Goal: Task Accomplishment & Management: Use online tool/utility

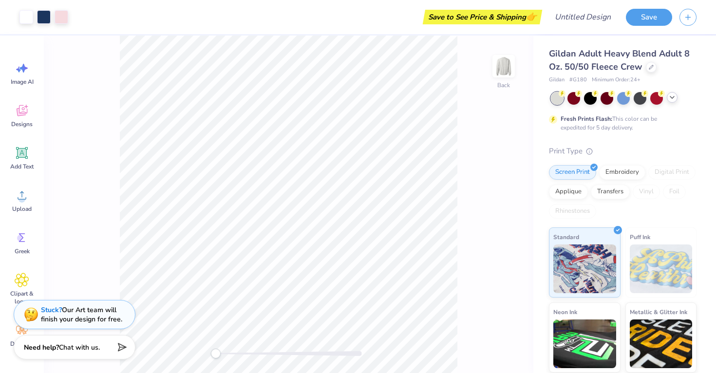
click at [671, 100] on icon at bounding box center [672, 97] width 8 height 8
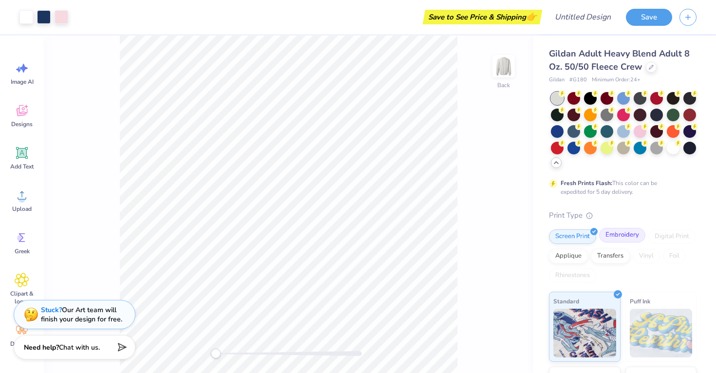
click at [630, 235] on div "Embroidery" at bounding box center [622, 235] width 46 height 15
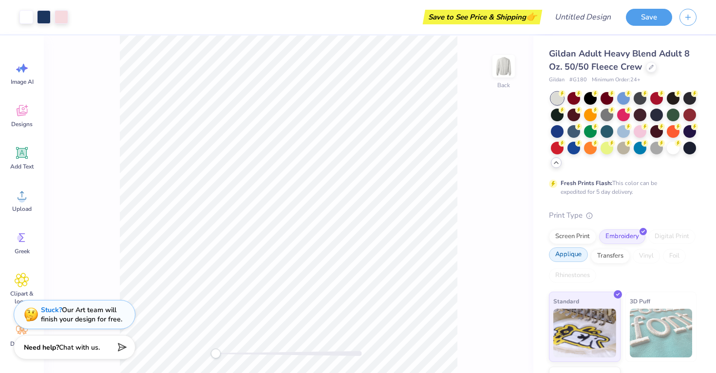
click at [571, 250] on div "Applique" at bounding box center [568, 254] width 39 height 15
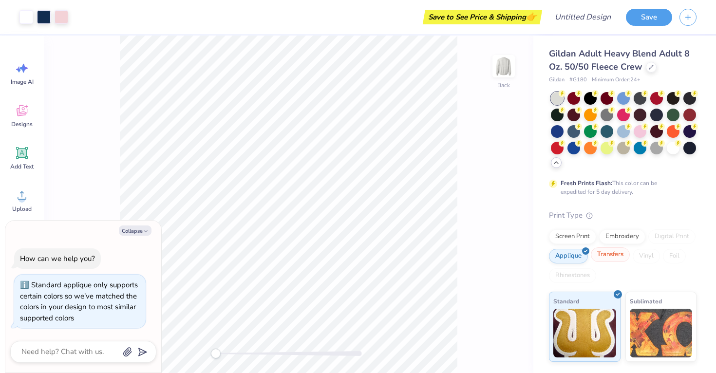
click at [606, 254] on div "Transfers" at bounding box center [609, 254] width 39 height 15
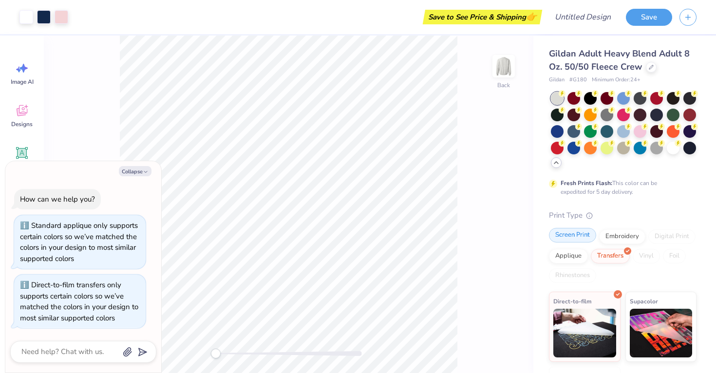
click at [572, 232] on div "Screen Print" at bounding box center [572, 235] width 47 height 15
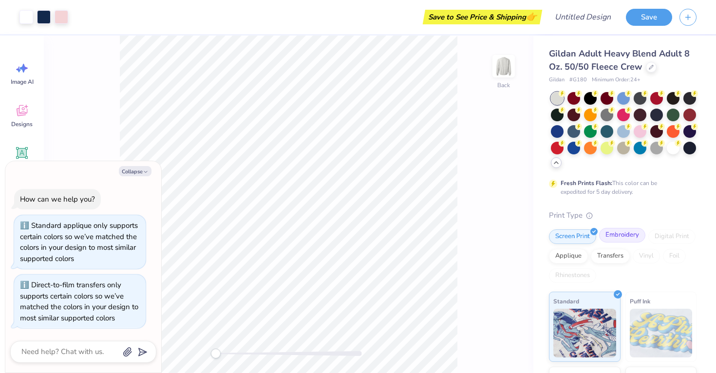
click at [611, 234] on div "Embroidery" at bounding box center [622, 235] width 46 height 15
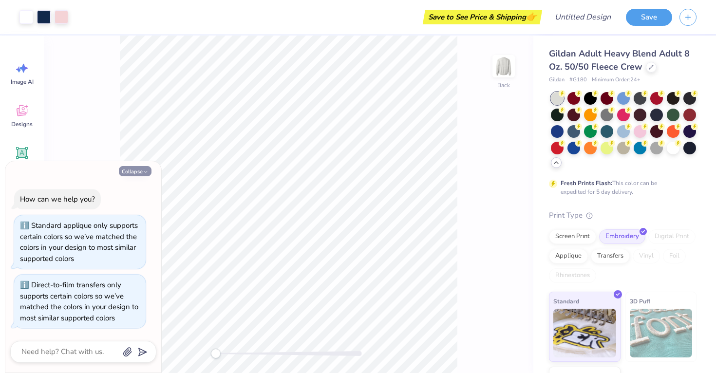
click at [141, 170] on button "Collapse" at bounding box center [135, 171] width 33 height 10
type textarea "x"
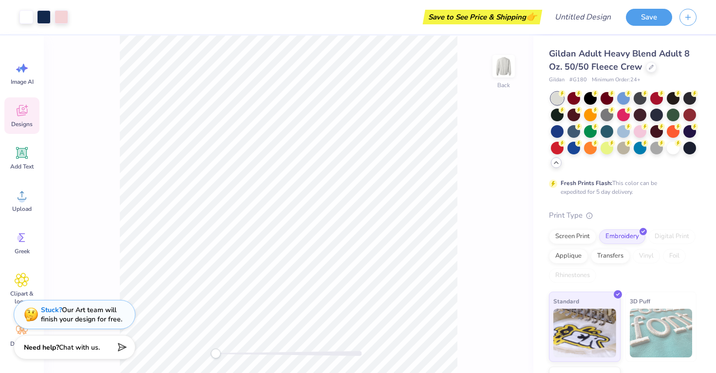
click at [20, 123] on span "Designs" at bounding box center [21, 124] width 21 height 8
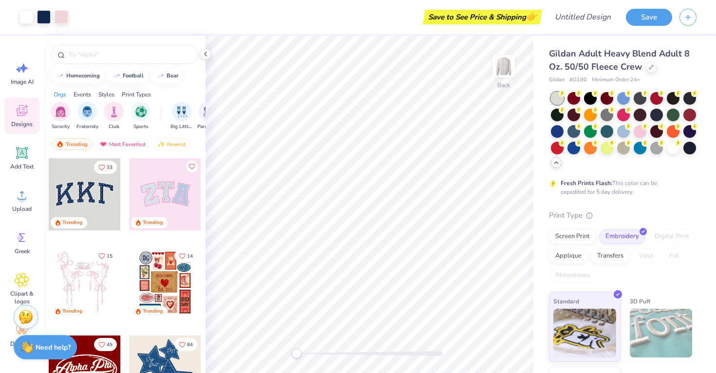
click at [155, 186] on div at bounding box center [165, 194] width 72 height 72
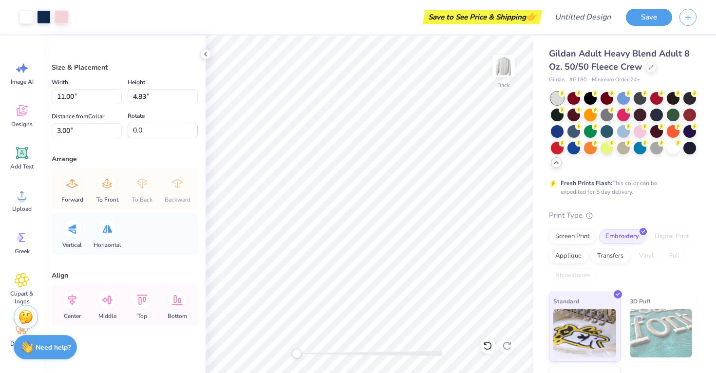
type input "11.00"
type input "4.83"
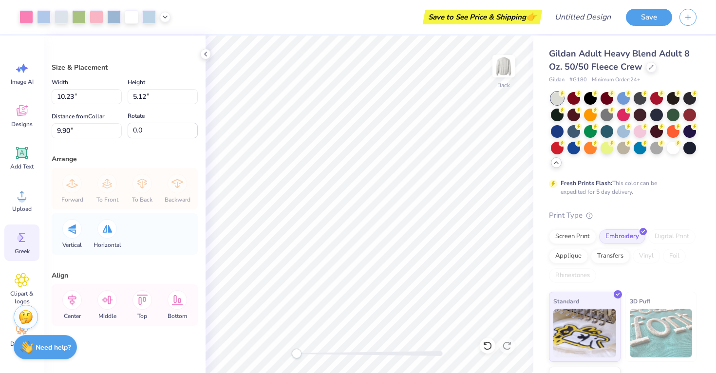
click at [23, 243] on icon at bounding box center [22, 237] width 15 height 15
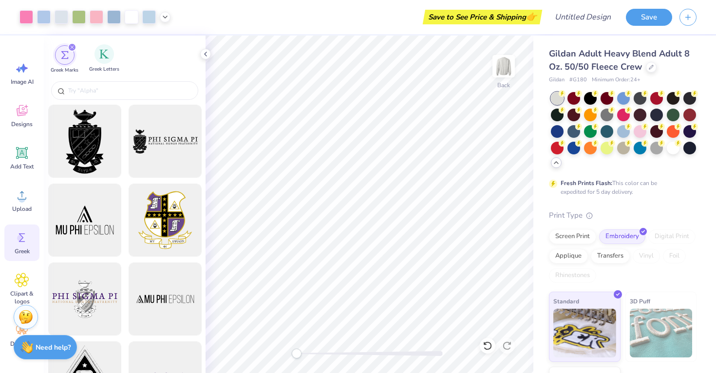
click at [108, 66] on span "Greek Letters" at bounding box center [104, 69] width 30 height 7
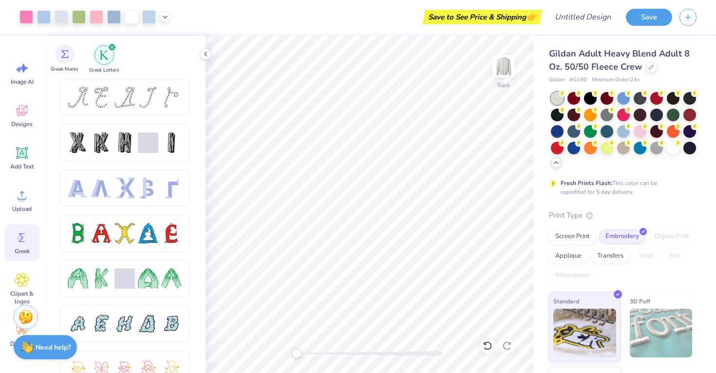
click at [74, 65] on div "Greek Marks" at bounding box center [65, 58] width 28 height 29
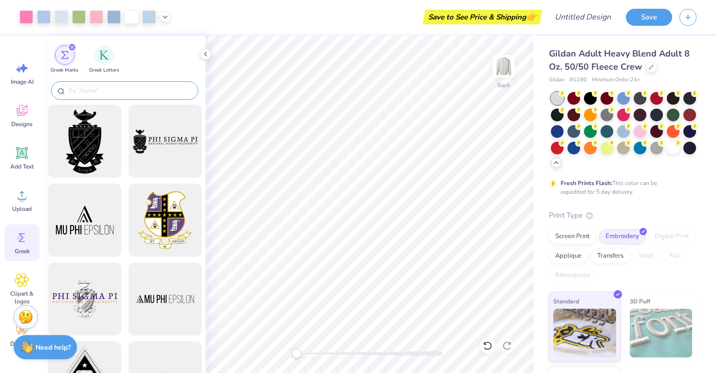
click at [97, 84] on div at bounding box center [124, 90] width 147 height 18
click at [108, 90] on input "text" at bounding box center [129, 91] width 125 height 10
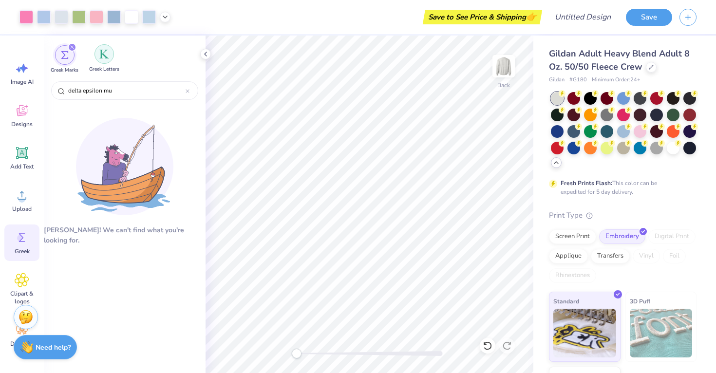
type input "delta epsilon mu"
click at [105, 62] on div "filter for Greek Letters" at bounding box center [103, 53] width 19 height 19
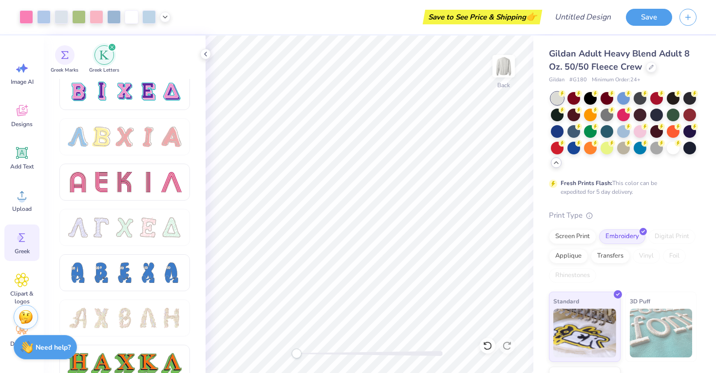
scroll to position [854, 0]
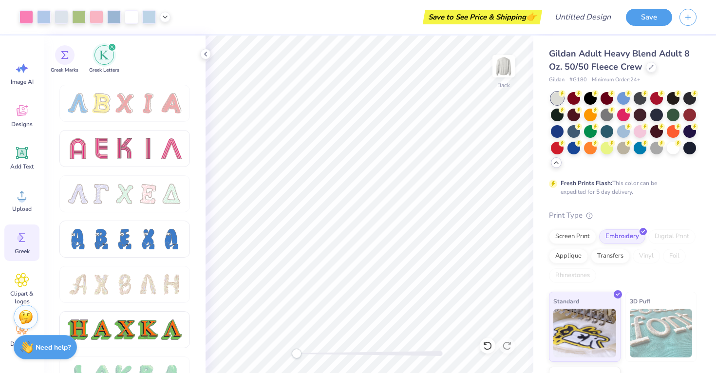
click at [53, 179] on div at bounding box center [125, 226] width 162 height 295
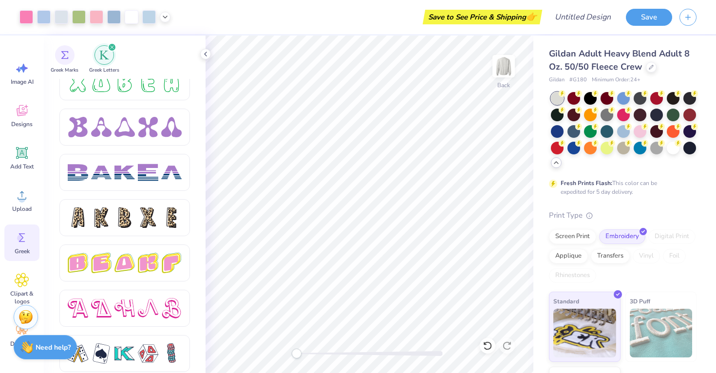
scroll to position [1506, 0]
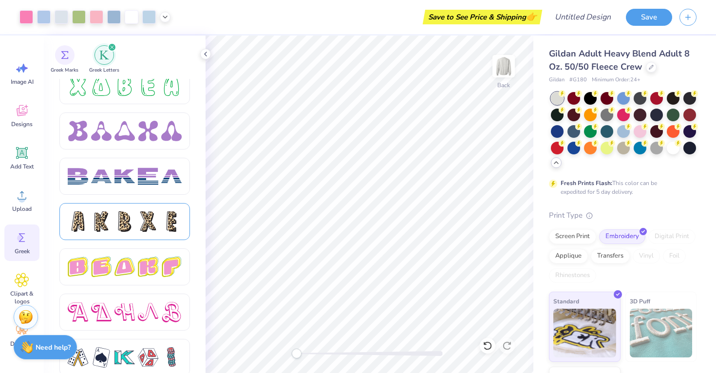
click at [126, 218] on div at bounding box center [124, 221] width 20 height 20
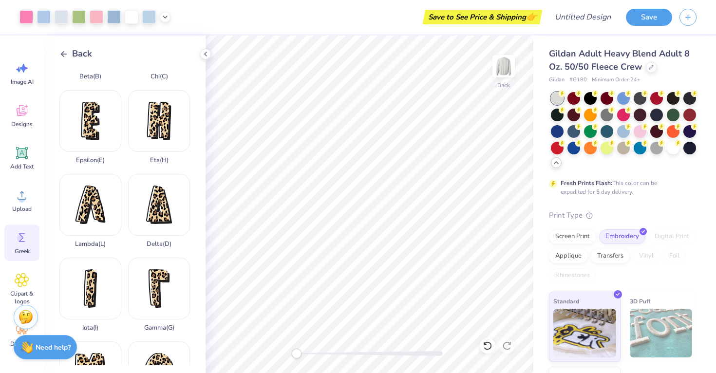
scroll to position [153, 0]
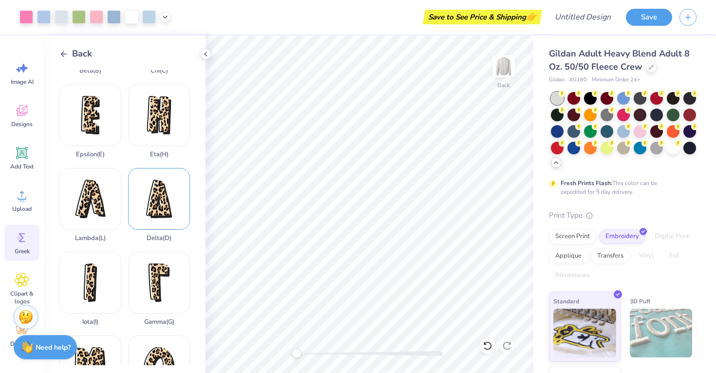
click at [155, 213] on div "Delta ( D )" at bounding box center [159, 205] width 62 height 74
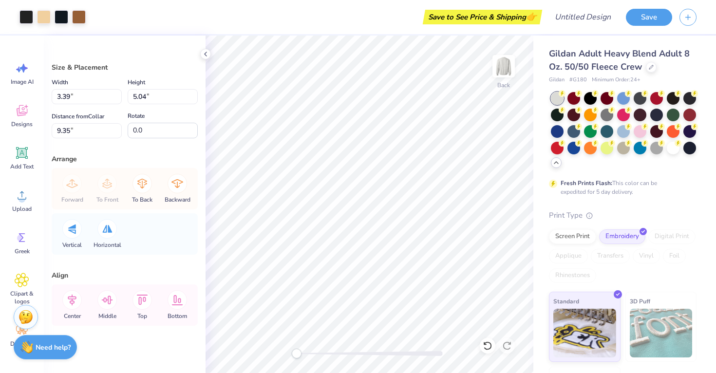
type input "2.63"
type input "3.91"
click at [21, 240] on circle at bounding box center [20, 238] width 7 height 7
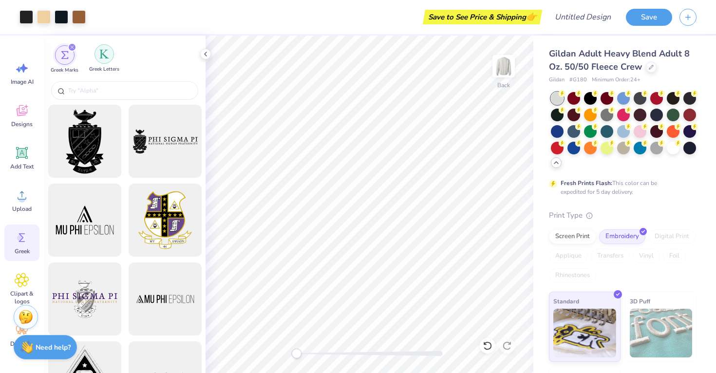
click at [106, 61] on div "filter for Greek Letters" at bounding box center [103, 53] width 19 height 19
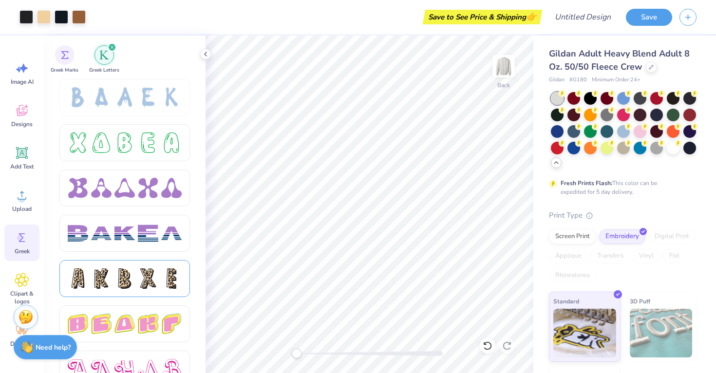
scroll to position [1435, 0]
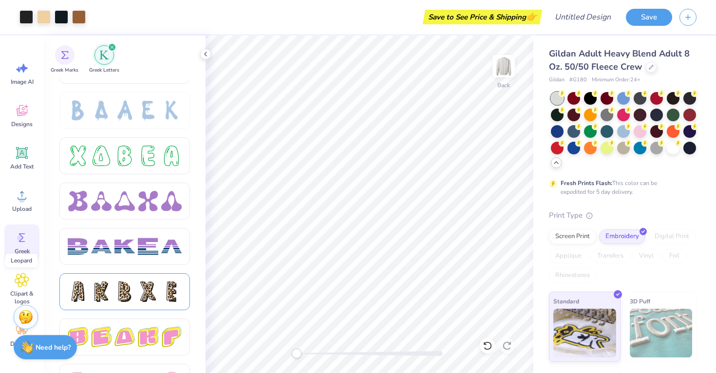
click at [136, 288] on div at bounding box center [125, 291] width 114 height 20
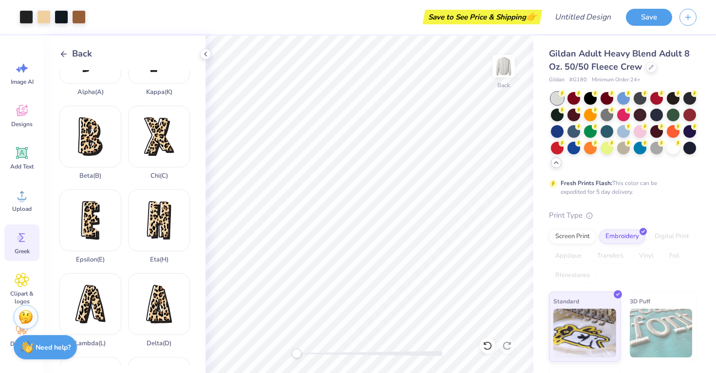
scroll to position [55, 0]
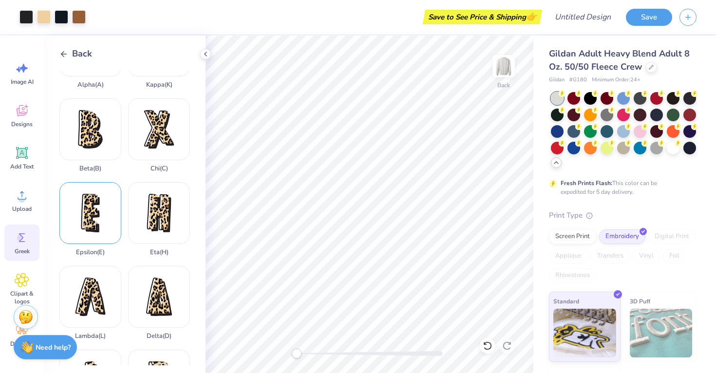
click at [96, 214] on div "Epsilon ( E )" at bounding box center [90, 219] width 62 height 74
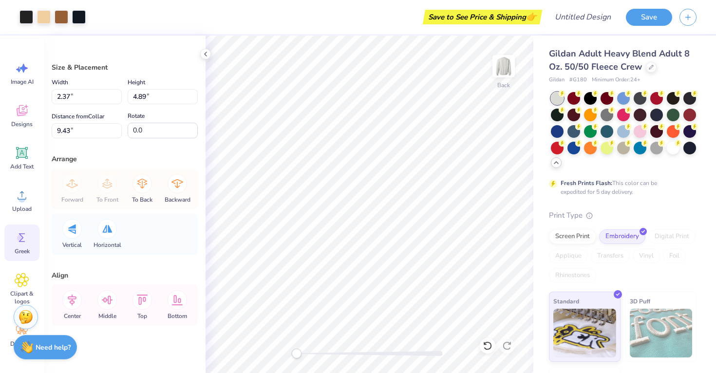
click at [24, 250] on span "Greek" at bounding box center [22, 251] width 15 height 8
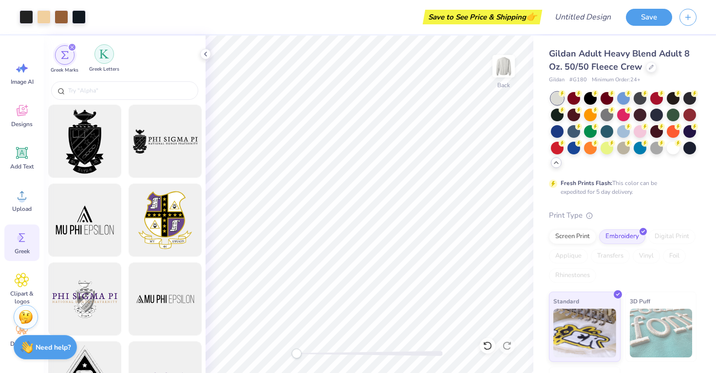
click at [106, 62] on div "filter for Greek Letters" at bounding box center [103, 53] width 19 height 19
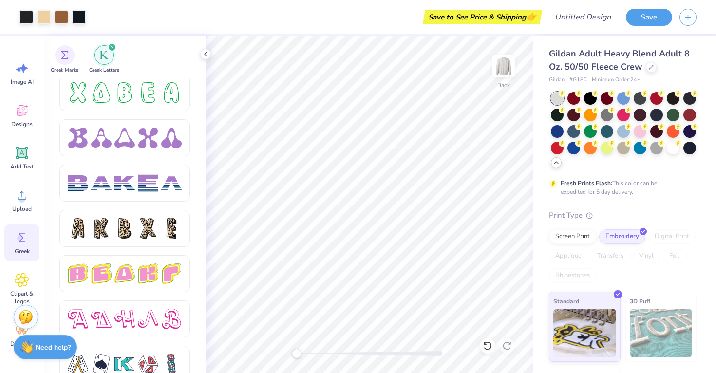
scroll to position [1497, 0]
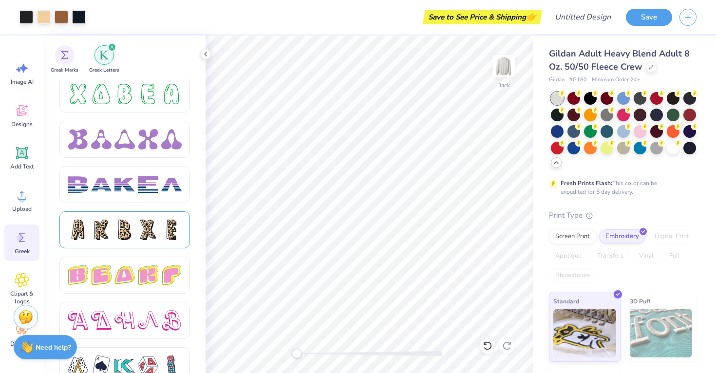
click at [127, 229] on div at bounding box center [124, 230] width 20 height 20
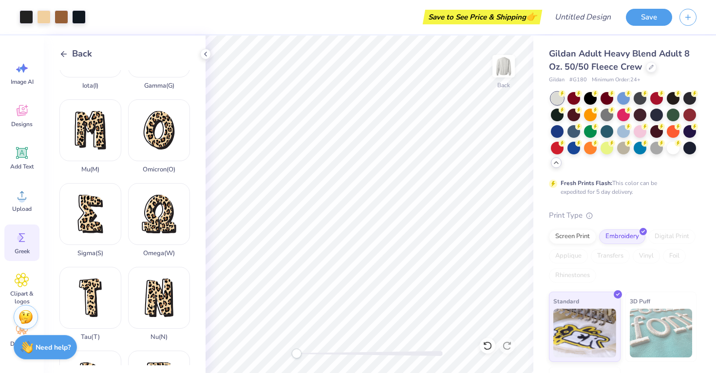
scroll to position [391, 0]
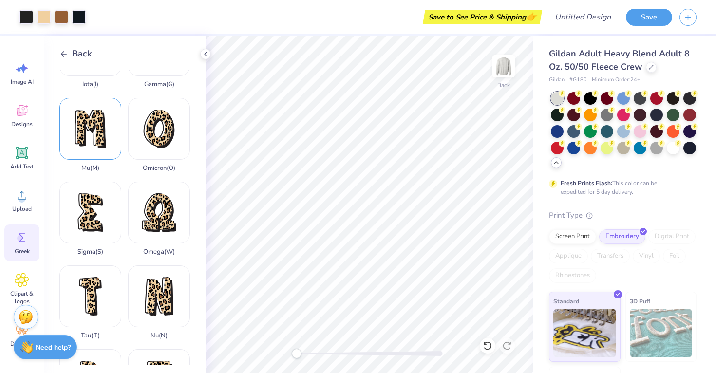
click at [106, 141] on div "Mu ( M )" at bounding box center [90, 135] width 62 height 74
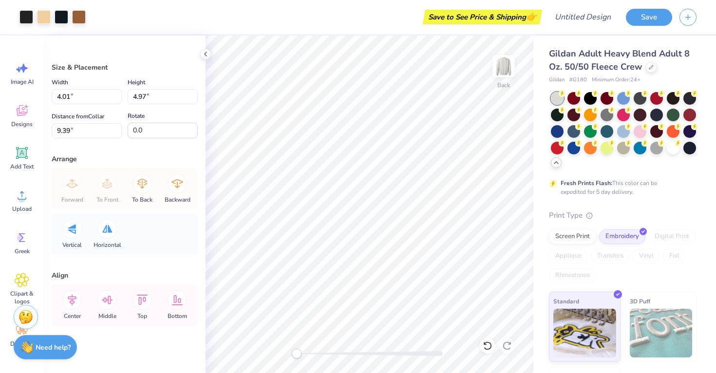
type input "2.37"
type input "4.89"
type input "9.43"
type input "2.63"
type input "3.91"
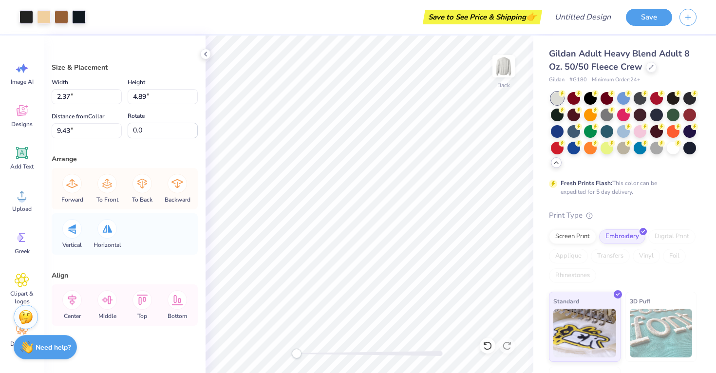
type input "3.00"
type input "3.16"
type input "4.70"
type input "3.22"
type input "4.80"
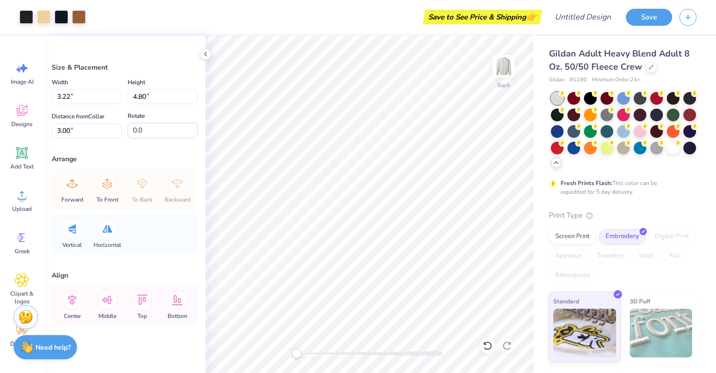
type input "2.51"
type input "4.01"
type input "4.97"
type input "9.39"
type input "3.22"
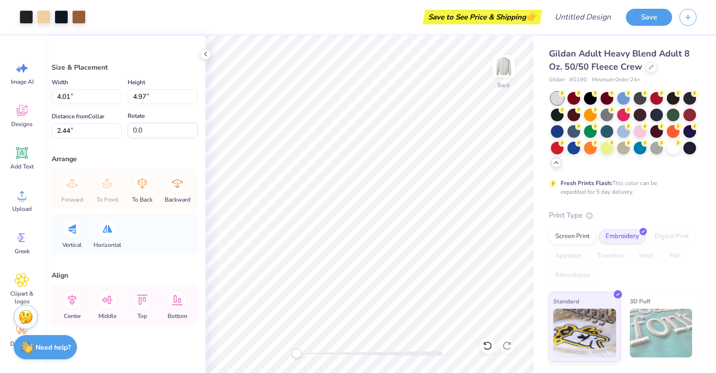
type input "4.80"
type input "2.51"
type input "2.37"
type input "4.89"
type input "4.01"
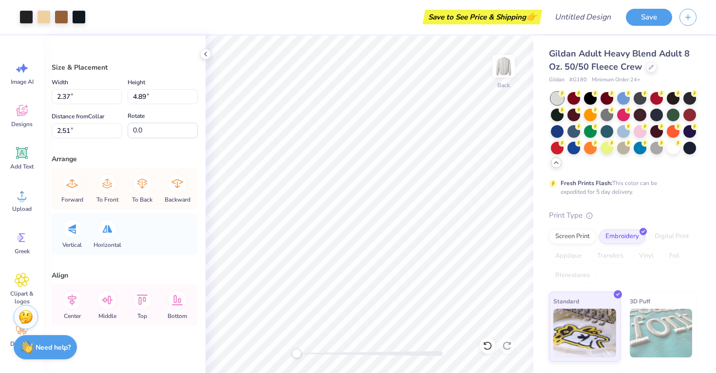
type input "4.97"
type input "6.38"
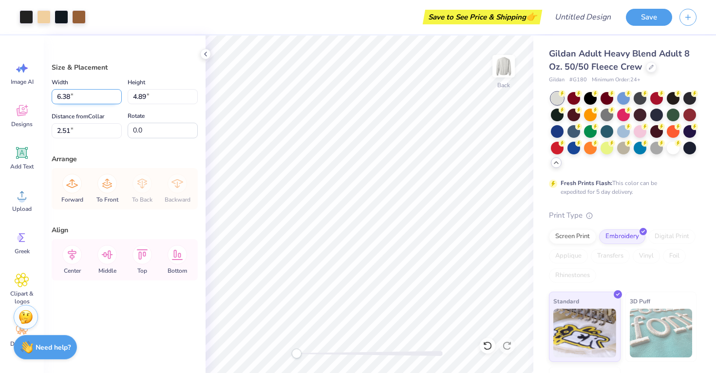
click at [78, 97] on input "6.38" at bounding box center [87, 96] width 70 height 15
drag, startPoint x: 146, startPoint y: 97, endPoint x: 130, endPoint y: 96, distance: 15.6
click at [130, 96] on input "4.89" at bounding box center [163, 96] width 70 height 15
type input "4.00"
click at [131, 147] on div "Size & Placement Width 6.38 6.38 " Height 4.00 4.00 " Distance from Collar 2.51…" at bounding box center [125, 204] width 162 height 337
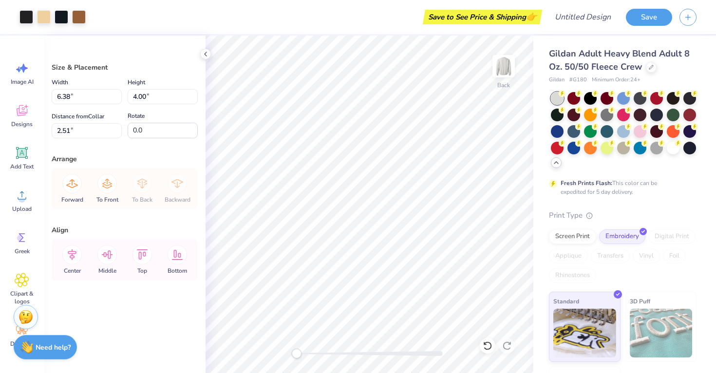
type input "5.22"
type input "2.96"
type input "4.01"
type input "4.97"
type input "2.51"
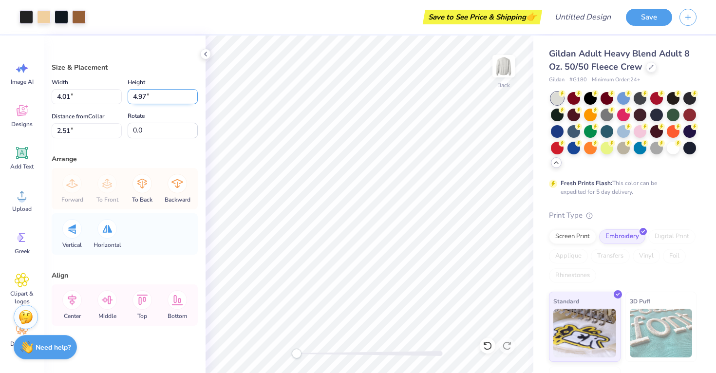
click at [143, 97] on input "4.97" at bounding box center [163, 96] width 70 height 15
type input "4"
type input "3.23"
type input "4.00"
type input "2.99"
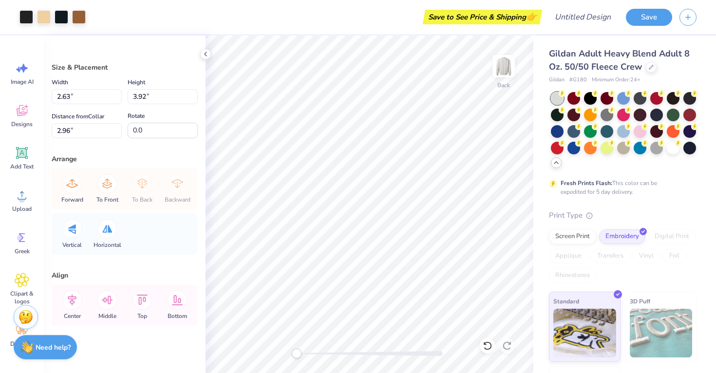
type input "5.19"
type input "4.00"
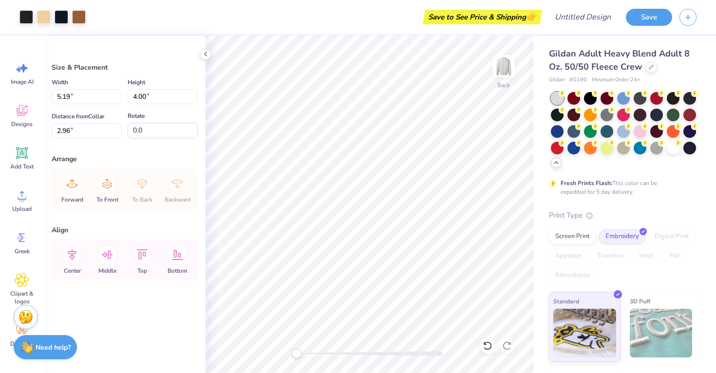
click at [81, 88] on div "Width 5.19 5.19 "" at bounding box center [87, 90] width 70 height 28
click at [73, 94] on input "5.19" at bounding box center [87, 96] width 70 height 15
drag, startPoint x: 71, startPoint y: 96, endPoint x: 44, endPoint y: 95, distance: 26.3
click at [44, 95] on div "Size & Placement Width 5.19 5.19 " Height 4.00 4.00 " Distance from Collar 2.96…" at bounding box center [125, 204] width 162 height 337
type input "7.00"
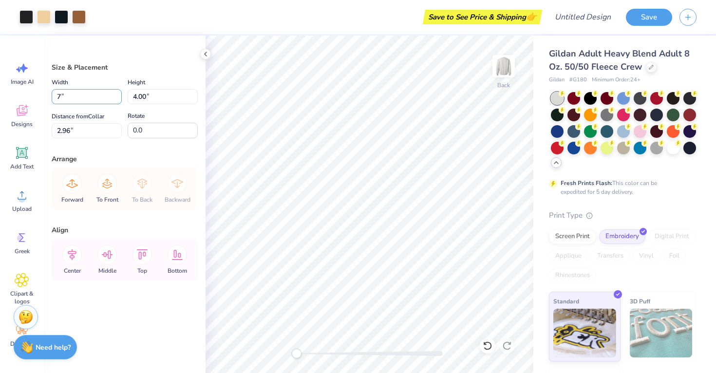
type input "5.39"
type input "2.26"
drag, startPoint x: 71, startPoint y: 97, endPoint x: 51, endPoint y: 97, distance: 19.5
click at [51, 97] on div "Size & Placement Width 7.00 7.00 " Height 5.39 5.39 " Distance from Collar 2.26…" at bounding box center [125, 204] width 162 height 337
type input "5.00"
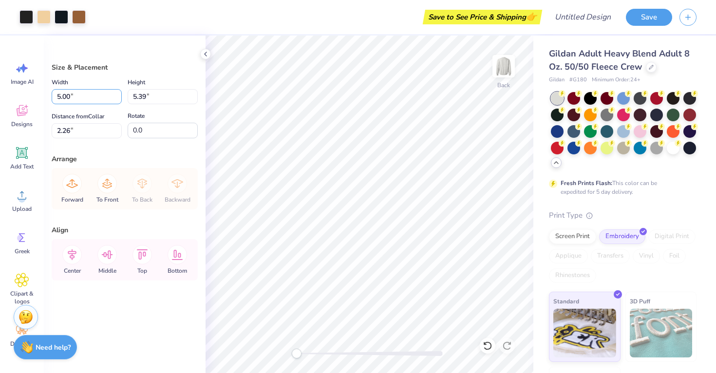
type input "3.85"
type input "3.03"
type input "3.23"
type input "4.00"
type input "2.99"
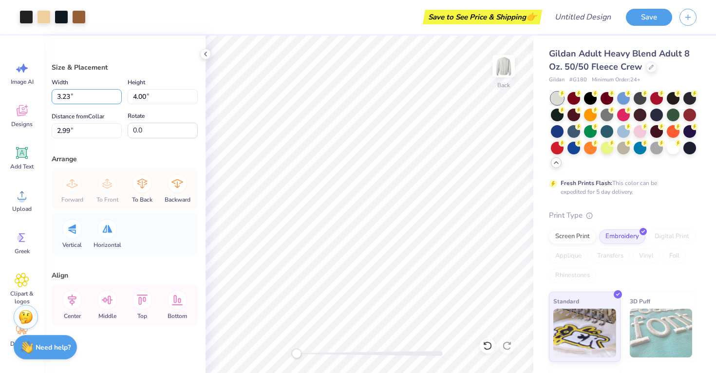
drag, startPoint x: 70, startPoint y: 97, endPoint x: 42, endPoint y: 97, distance: 28.2
click at [42, 97] on div "Art colors Save to See Price & Shipping 👉 Design Title Save Image AI Designs Ad…" at bounding box center [358, 186] width 716 height 373
type input "5.00"
type input "6.19"
type input "1.91"
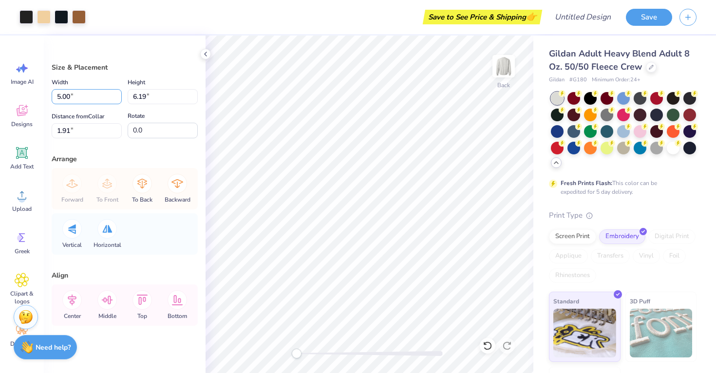
drag, startPoint x: 71, startPoint y: 97, endPoint x: 47, endPoint y: 97, distance: 24.3
click at [47, 97] on div "Size & Placement Width 5.00 5.00 " Height 6.19 6.19 " Distance from Collar 1.91…" at bounding box center [125, 204] width 162 height 337
type input "3.00"
type input "3.71"
type input "3.14"
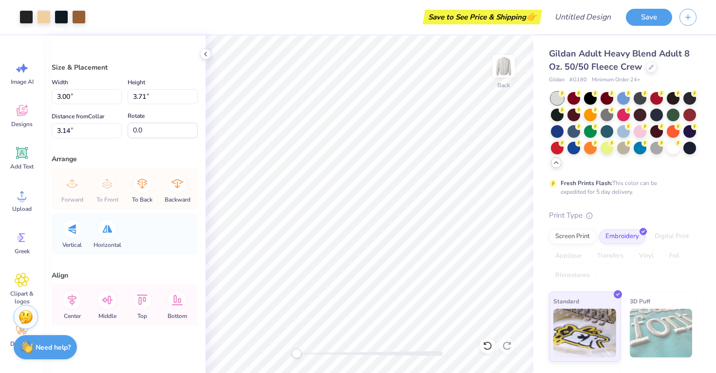
type input "3.32"
type input "4.11"
type input "3.00"
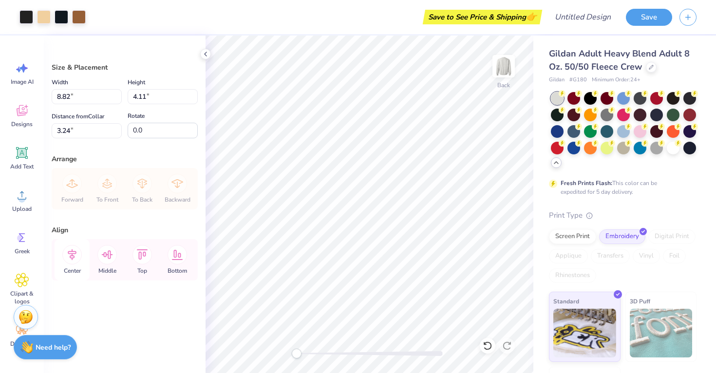
click at [75, 257] on icon at bounding box center [71, 254] width 19 height 19
click at [106, 260] on icon at bounding box center [106, 254] width 19 height 19
click at [74, 260] on icon at bounding box center [71, 254] width 19 height 19
click at [142, 257] on icon at bounding box center [141, 254] width 19 height 19
click at [173, 256] on icon at bounding box center [176, 254] width 19 height 19
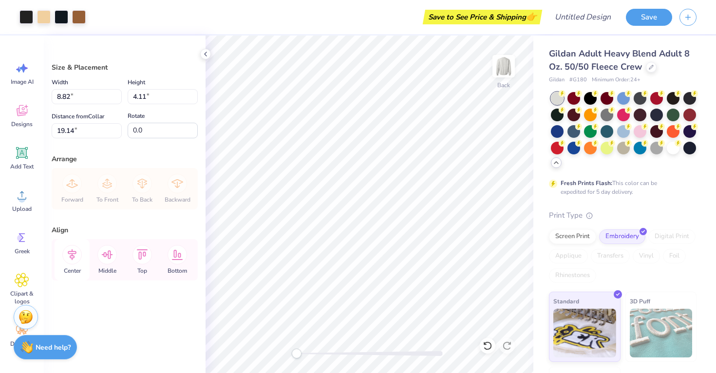
click at [70, 253] on icon at bounding box center [72, 254] width 9 height 11
click at [66, 253] on icon at bounding box center [71, 254] width 19 height 19
click at [98, 257] on icon at bounding box center [106, 254] width 19 height 19
click at [139, 257] on icon at bounding box center [142, 254] width 11 height 10
type input "0.50"
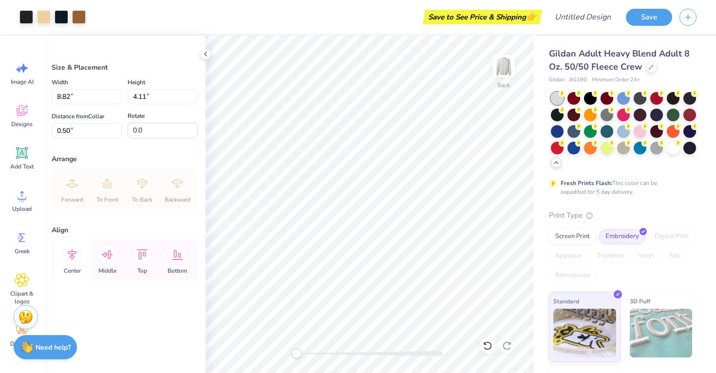
click at [64, 253] on icon at bounding box center [71, 254] width 19 height 19
click at [108, 252] on icon at bounding box center [107, 254] width 11 height 9
type input "3.47"
type input "5.25"
type input "4.05"
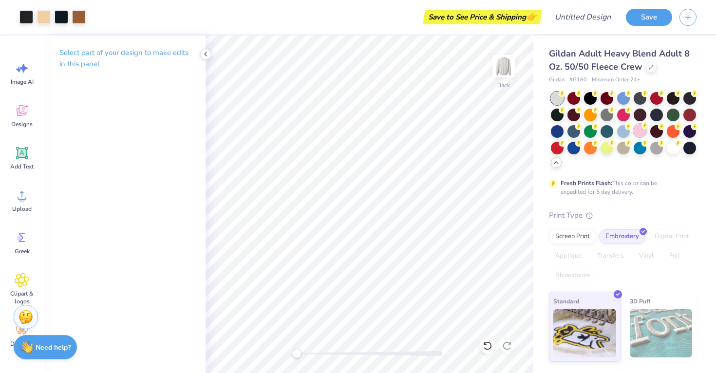
click at [643, 132] on div at bounding box center [639, 130] width 13 height 13
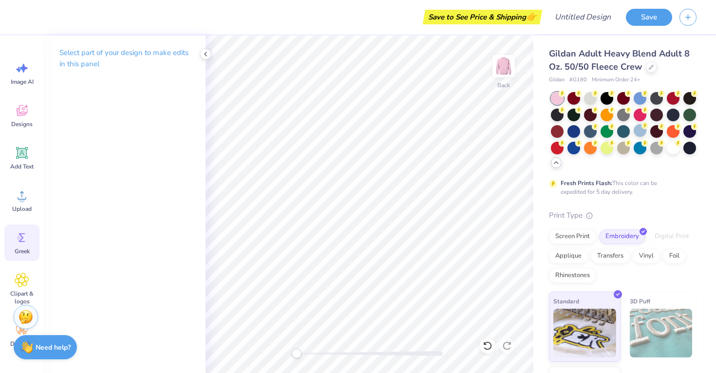
click at [15, 237] on icon at bounding box center [22, 237] width 15 height 15
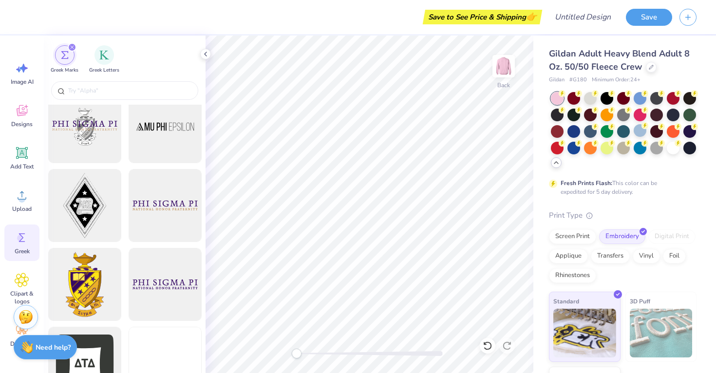
scroll to position [178, 0]
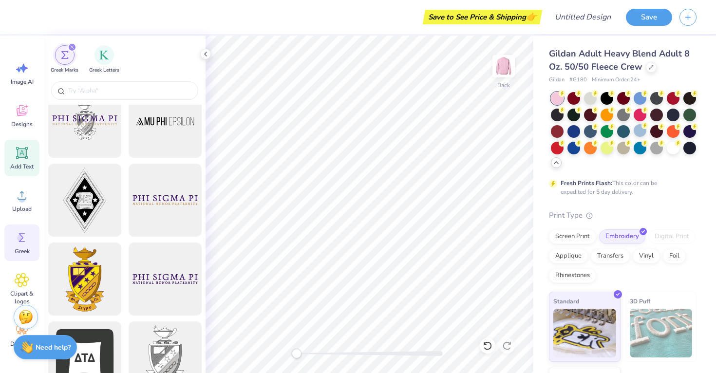
click at [27, 151] on icon at bounding box center [22, 153] width 15 height 15
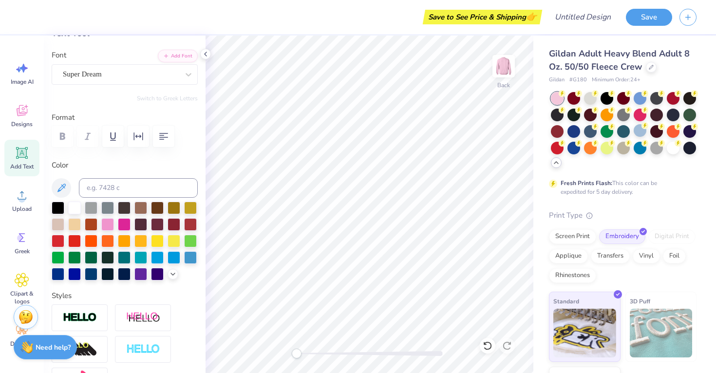
scroll to position [67, 0]
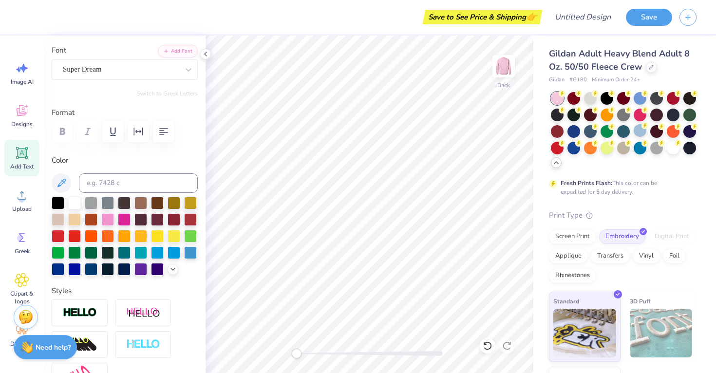
paste textarea
type textarea "TEXT"
paste textarea
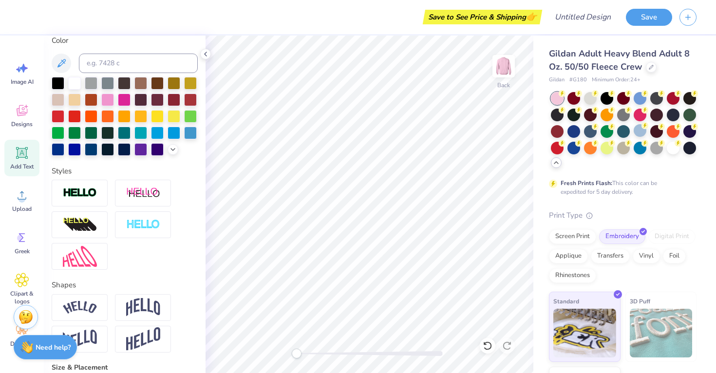
scroll to position [187, 0]
click at [23, 249] on span "Greek" at bounding box center [22, 251] width 15 height 8
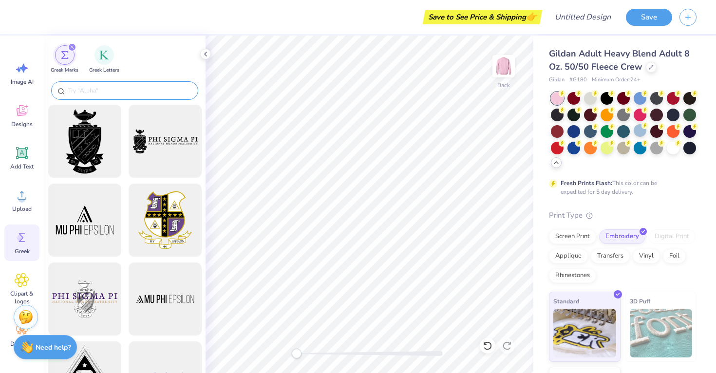
click at [99, 89] on input "text" at bounding box center [129, 91] width 125 height 10
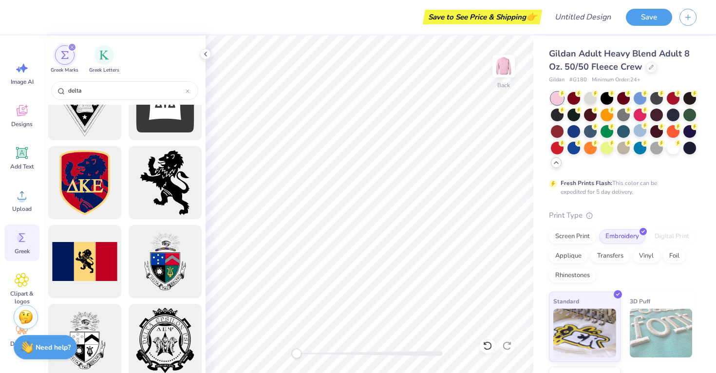
scroll to position [452, 0]
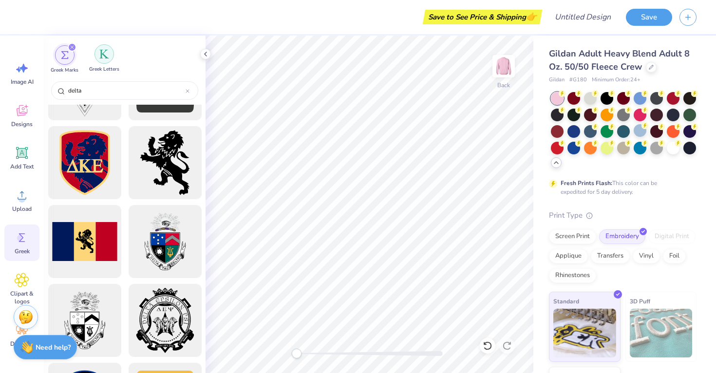
type input "delta"
click at [107, 60] on div "filter for Greek Letters" at bounding box center [103, 53] width 19 height 19
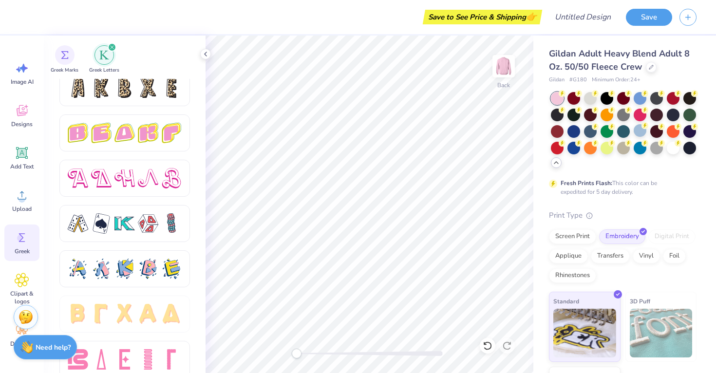
scroll to position [1651, 0]
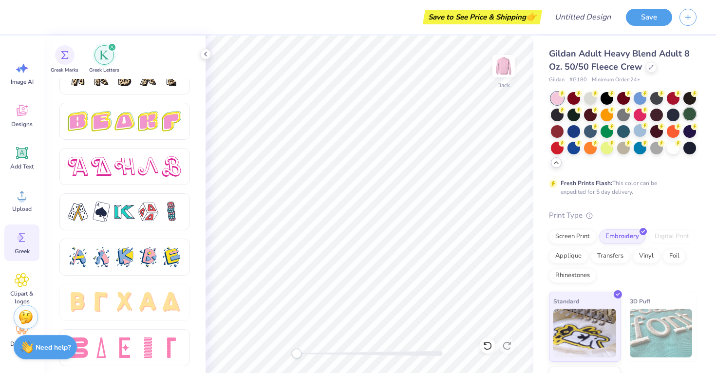
click at [692, 114] on div at bounding box center [689, 114] width 13 height 13
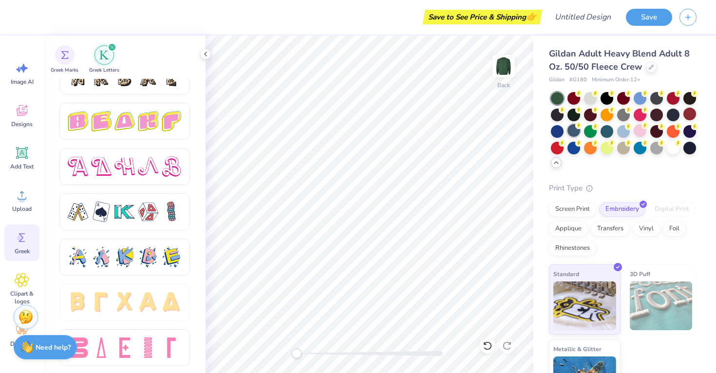
click at [576, 131] on div at bounding box center [573, 130] width 13 height 13
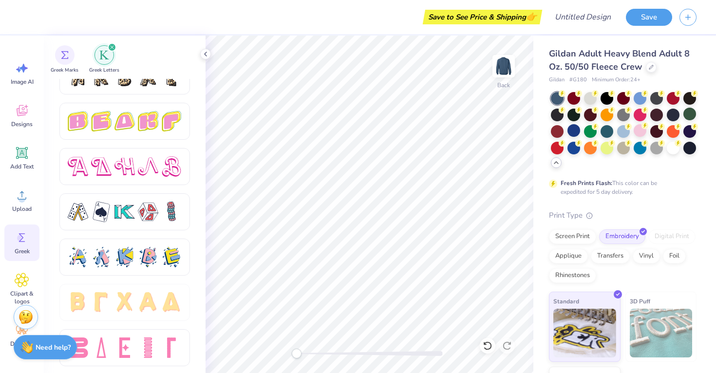
click at [611, 169] on div "Fresh Prints Flash: This color can be expedited for 5 day delivery." at bounding box center [622, 144] width 147 height 104
click at [571, 115] on div at bounding box center [573, 114] width 13 height 13
click at [679, 188] on div "Fresh Prints Flash: This color can be expedited for 5 day delivery." at bounding box center [620, 188] width 120 height 18
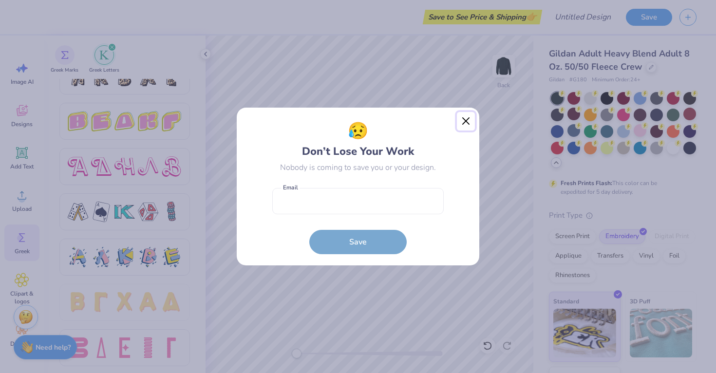
click at [466, 119] on button "Close" at bounding box center [466, 121] width 18 height 18
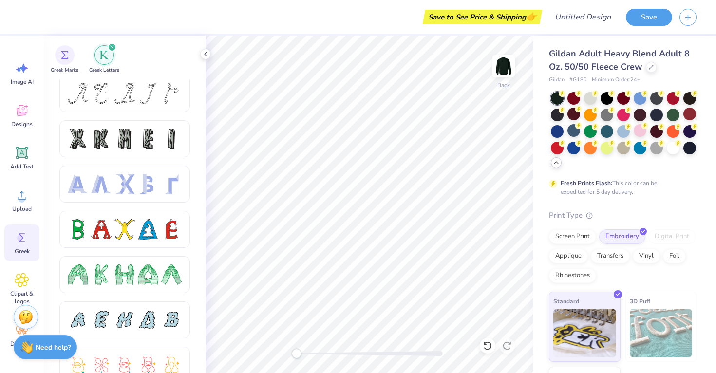
scroll to position [0, 0]
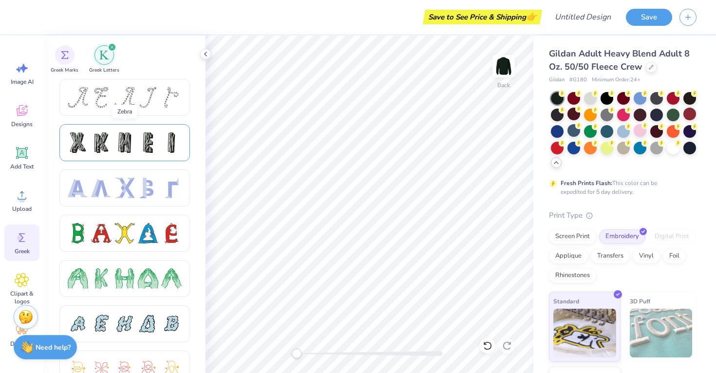
click at [139, 153] on div at bounding box center [124, 142] width 130 height 37
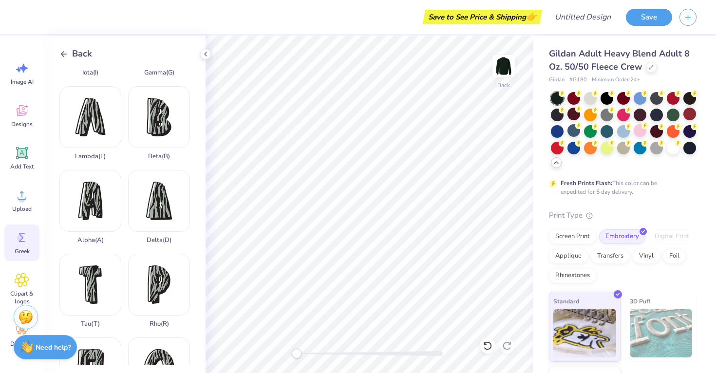
scroll to position [247, 0]
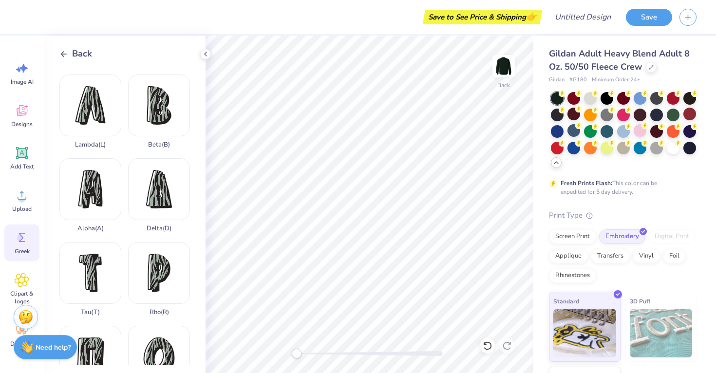
click at [71, 50] on div "Back" at bounding box center [75, 53] width 33 height 13
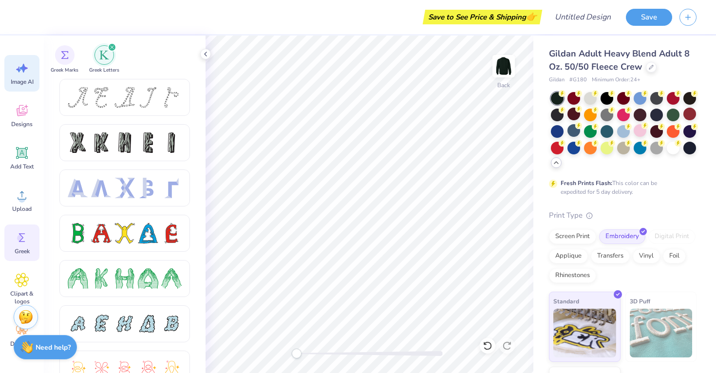
click at [20, 65] on icon at bounding box center [22, 68] width 15 height 15
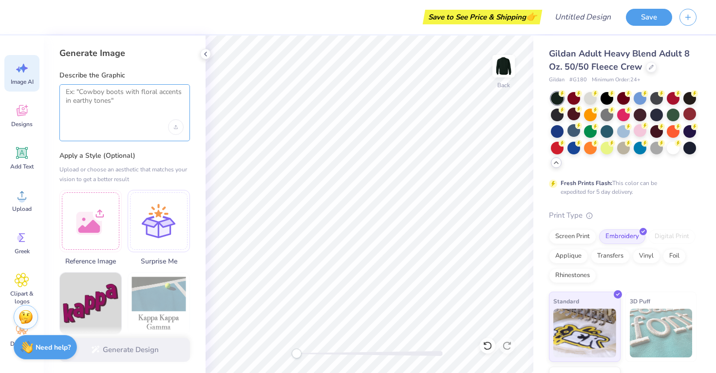
click at [105, 109] on textarea at bounding box center [125, 100] width 118 height 24
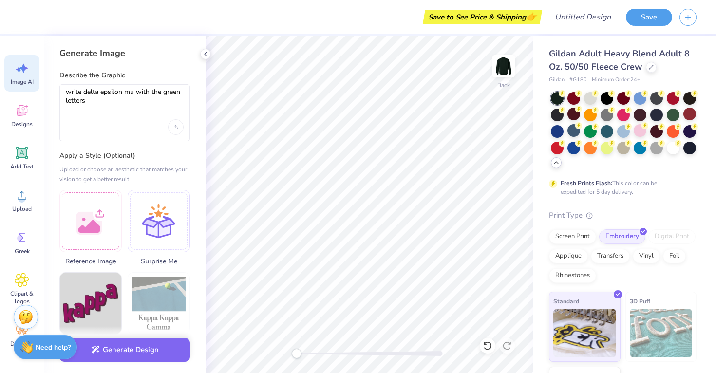
click at [179, 84] on div "write delta epsilon mu with the green letters" at bounding box center [124, 112] width 130 height 57
click at [177, 88] on textarea "write delta epsilon mu with the green letters" at bounding box center [125, 100] width 118 height 24
click at [135, 107] on textarea "write delta epsilon mu with the greek letters" at bounding box center [125, 100] width 118 height 24
click at [117, 104] on textarea "write delta epsilon mu with the greek letters. make it loko cute" at bounding box center [125, 100] width 118 height 24
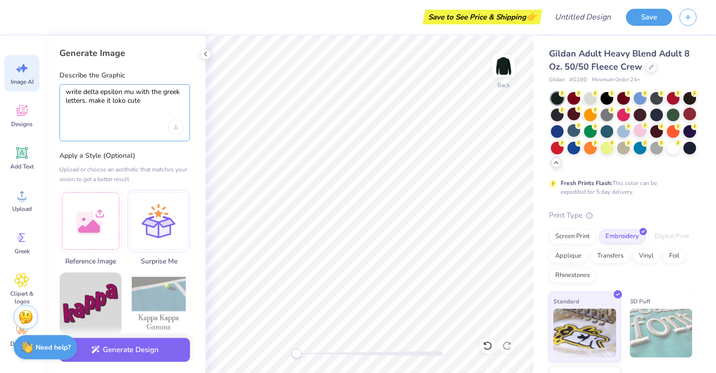
click at [117, 104] on textarea "write delta epsilon mu with the greek letters. make it loko cute" at bounding box center [125, 100] width 118 height 24
type textarea "write delta epsilon mu with the greek letters. make it look cute"
click at [155, 349] on button "Generate Design" at bounding box center [124, 347] width 130 height 24
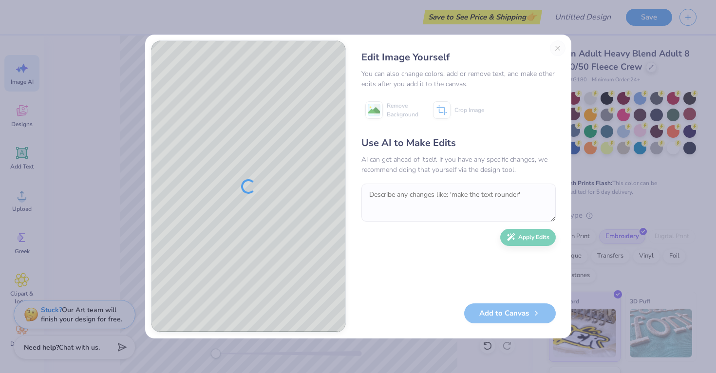
click at [434, 148] on div "Use AI to Make Edits" at bounding box center [458, 143] width 194 height 15
click at [394, 219] on textarea at bounding box center [458, 203] width 194 height 38
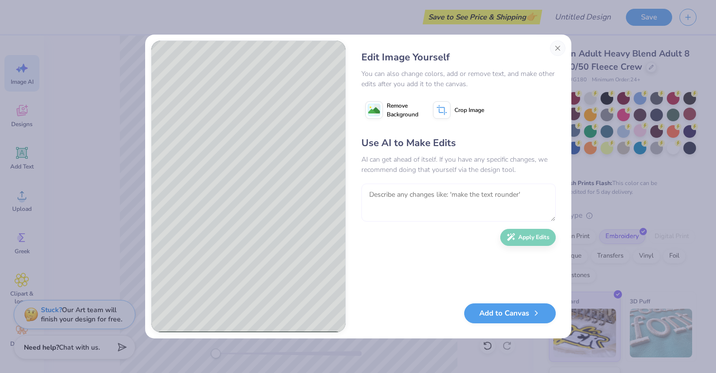
click at [405, 205] on textarea at bounding box center [458, 203] width 194 height 38
type textarea "i dont like that at all. the green letters are wrong also. and get rid of the f…"
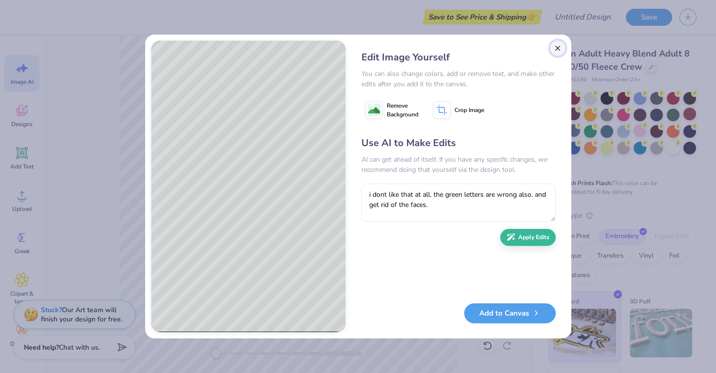
click at [558, 47] on button "Close" at bounding box center [558, 48] width 16 height 16
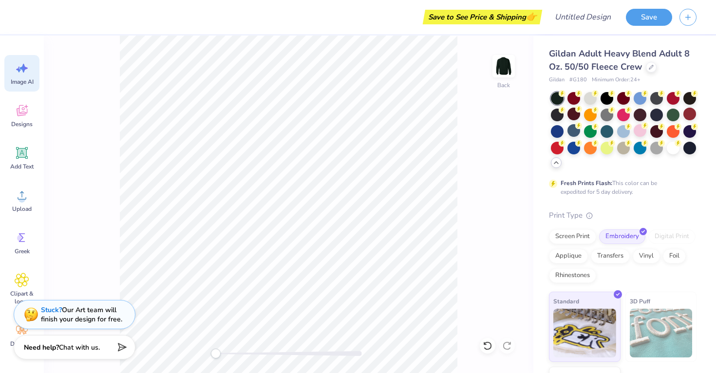
scroll to position [0, 22]
click at [13, 78] on span "Image AI" at bounding box center [22, 82] width 23 height 8
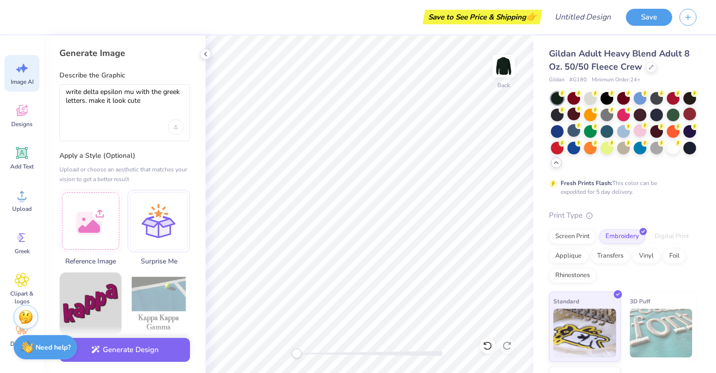
scroll to position [0, 0]
click at [134, 104] on textarea "write delta epsilon mu with the greek letters. make it look cute" at bounding box center [125, 100] width 118 height 24
drag, startPoint x: 161, startPoint y: 107, endPoint x: 89, endPoint y: 99, distance: 72.5
click at [89, 99] on textarea "write delta epsilon mu with the greek letters. make it look cute" at bounding box center [125, 100] width 118 height 24
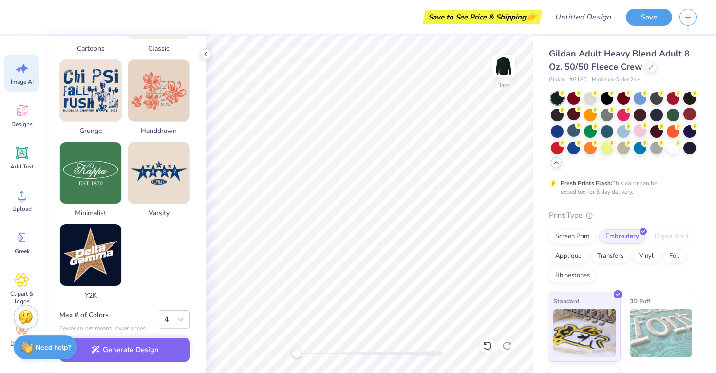
scroll to position [467, 0]
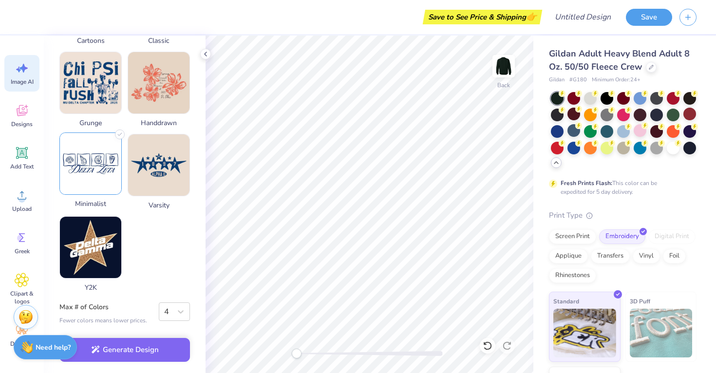
type textarea "write delta epsilon mu with the greek letters."
click at [88, 150] on img at bounding box center [90, 163] width 61 height 61
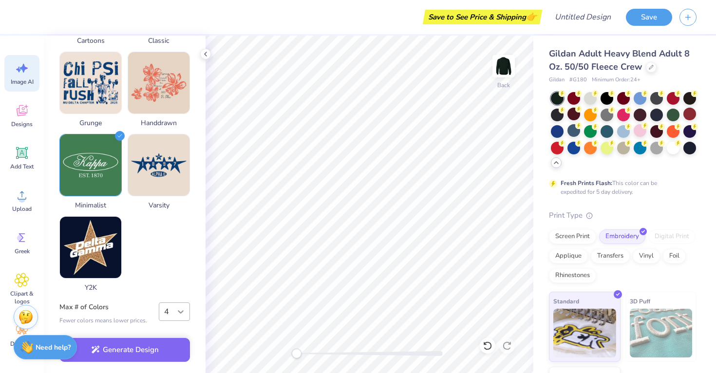
click at [172, 316] on div at bounding box center [181, 312] width 18 height 18
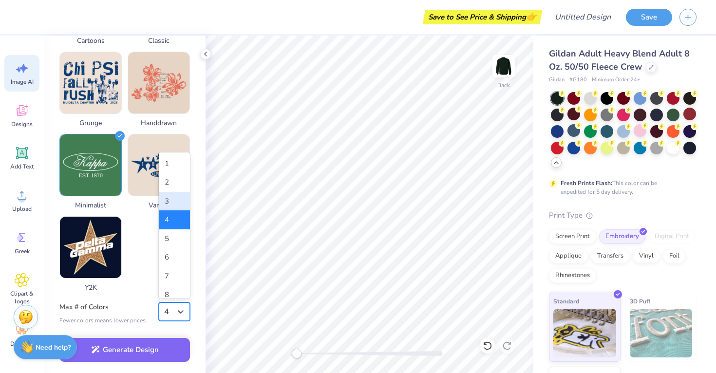
click at [174, 198] on div "3" at bounding box center [174, 201] width 31 height 19
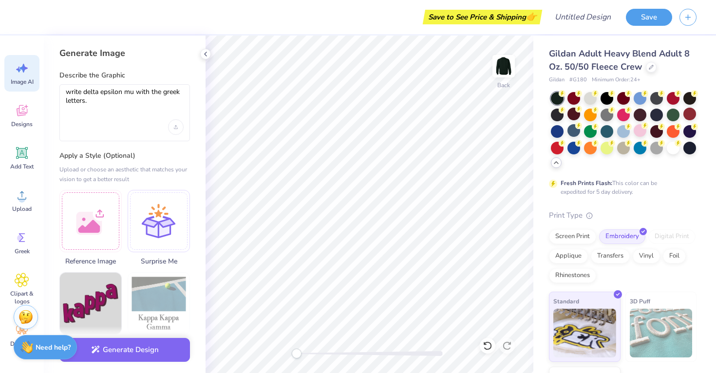
scroll to position [2, 0]
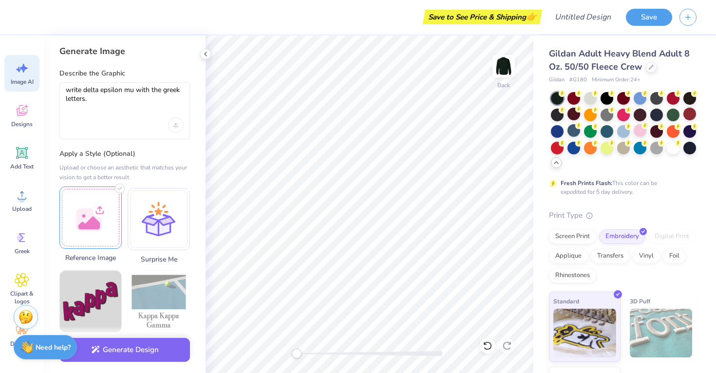
click at [98, 227] on div at bounding box center [90, 217] width 62 height 62
click at [80, 229] on div at bounding box center [90, 217] width 62 height 62
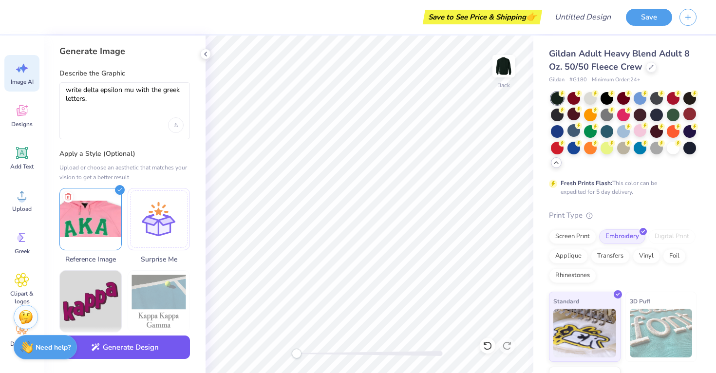
click at [130, 349] on button "Generate Design" at bounding box center [124, 347] width 130 height 24
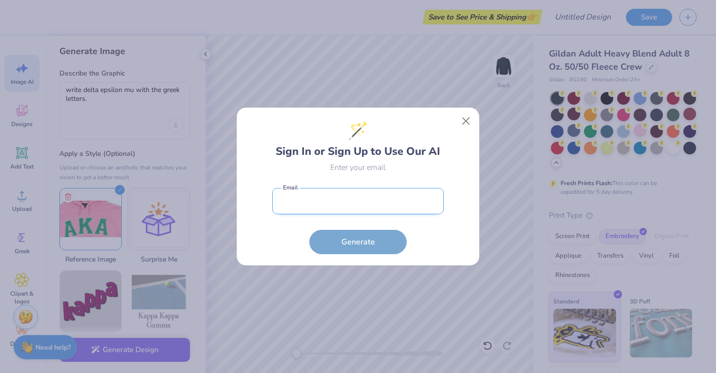
click at [341, 206] on input "email" at bounding box center [357, 201] width 171 height 27
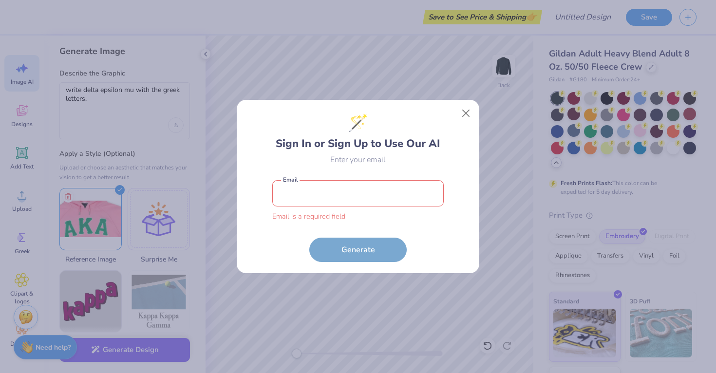
type input "sraghavan3@scu.edu"
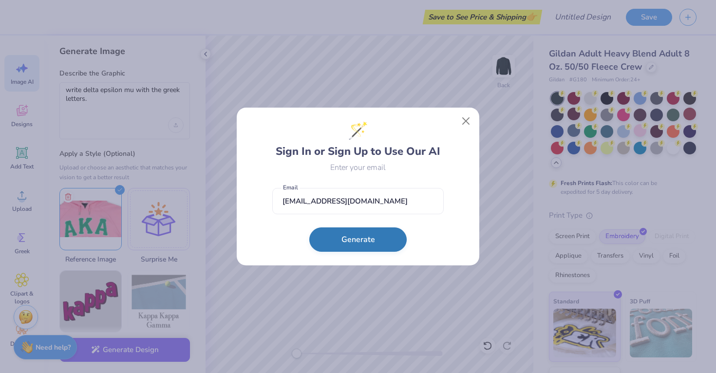
click at [362, 244] on button "Generate" at bounding box center [357, 239] width 97 height 24
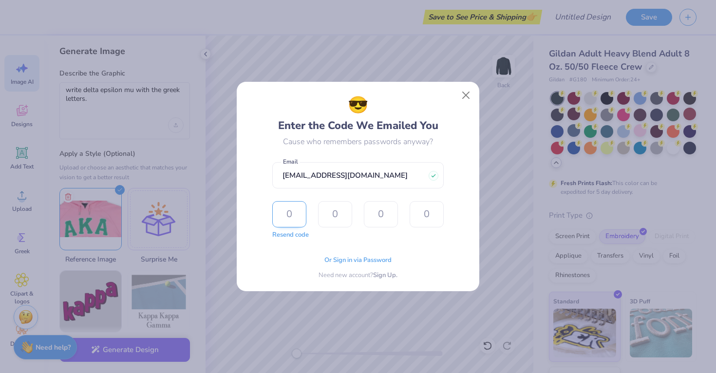
click at [294, 215] on input "text" at bounding box center [289, 214] width 34 height 26
type input "6"
type input "0"
type input "5"
type input "8"
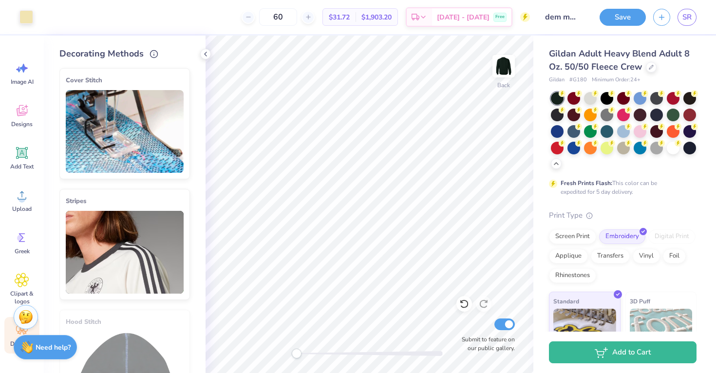
scroll to position [540, 0]
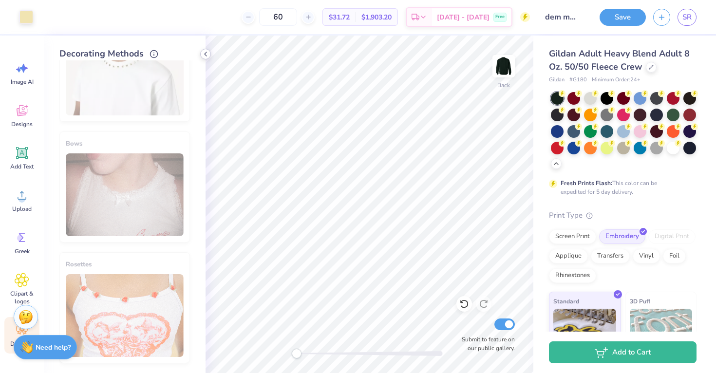
click at [203, 52] on icon at bounding box center [206, 54] width 8 height 8
